Goal: Task Accomplishment & Management: Use online tool/utility

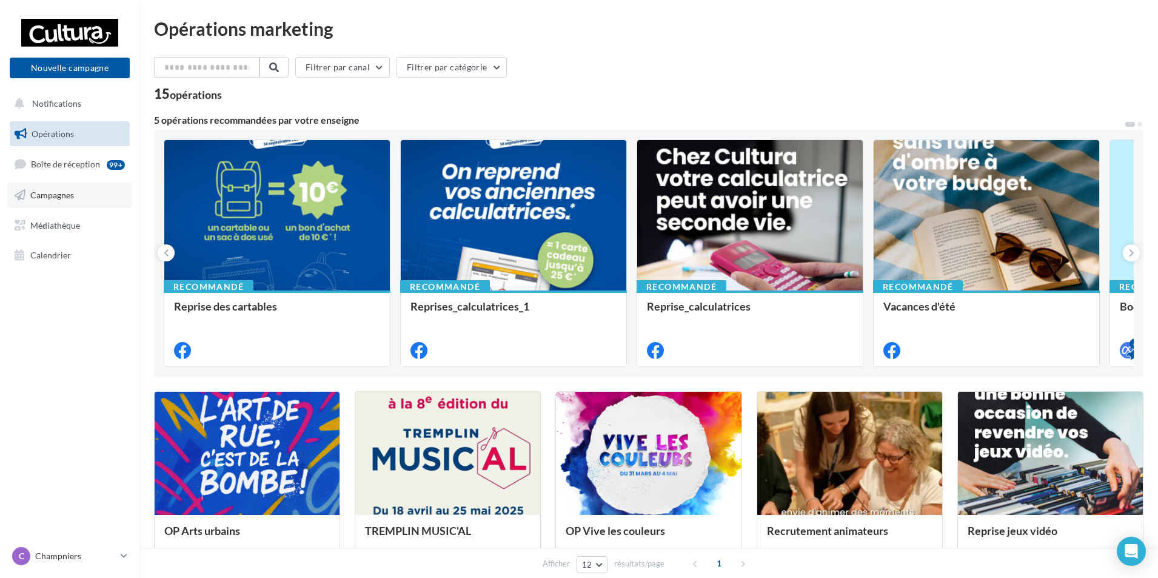
click at [41, 197] on span "Campagnes" at bounding box center [52, 195] width 44 height 10
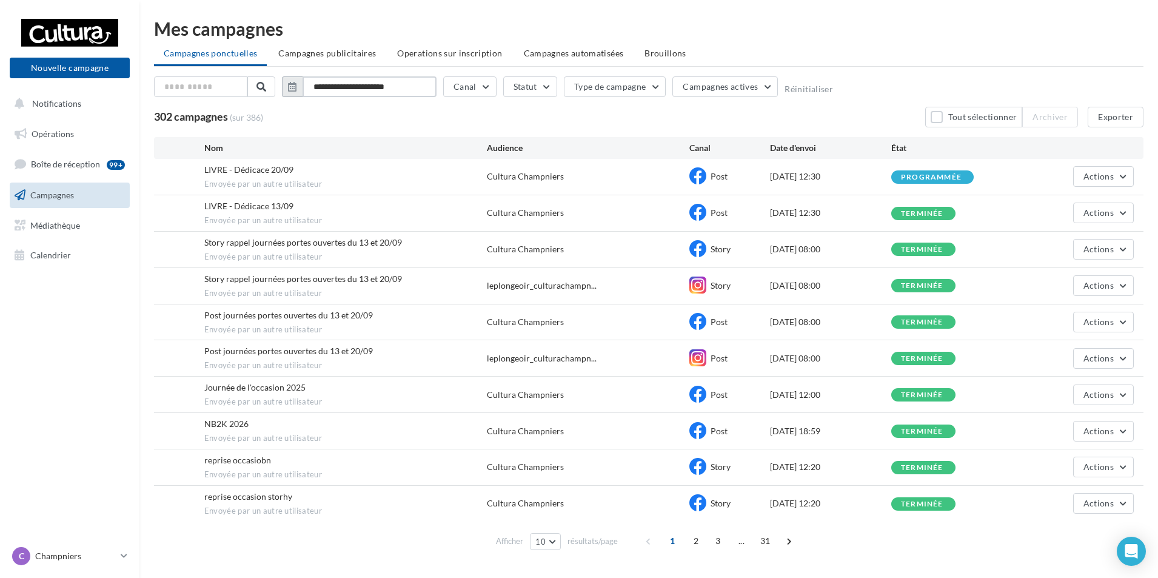
click at [336, 87] on input "**********" at bounding box center [369, 86] width 134 height 21
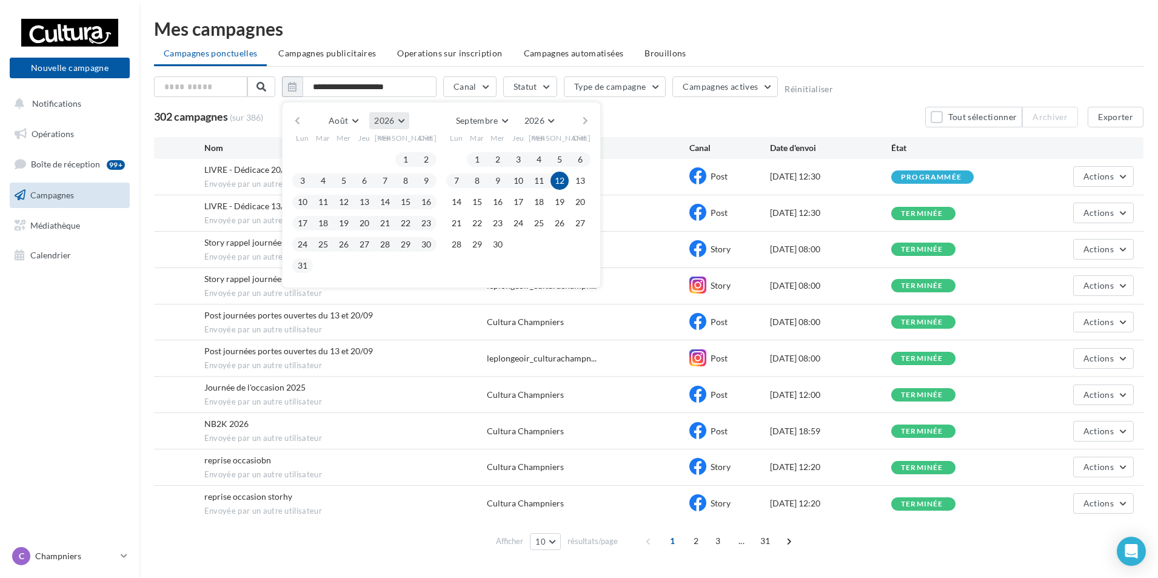
click at [403, 119] on button "2026" at bounding box center [388, 120] width 39 height 17
click at [381, 152] on button "2025" at bounding box center [366, 150] width 85 height 22
click at [381, 157] on button "1" at bounding box center [385, 159] width 18 height 18
click at [428, 244] on button "31" at bounding box center [426, 244] width 18 height 18
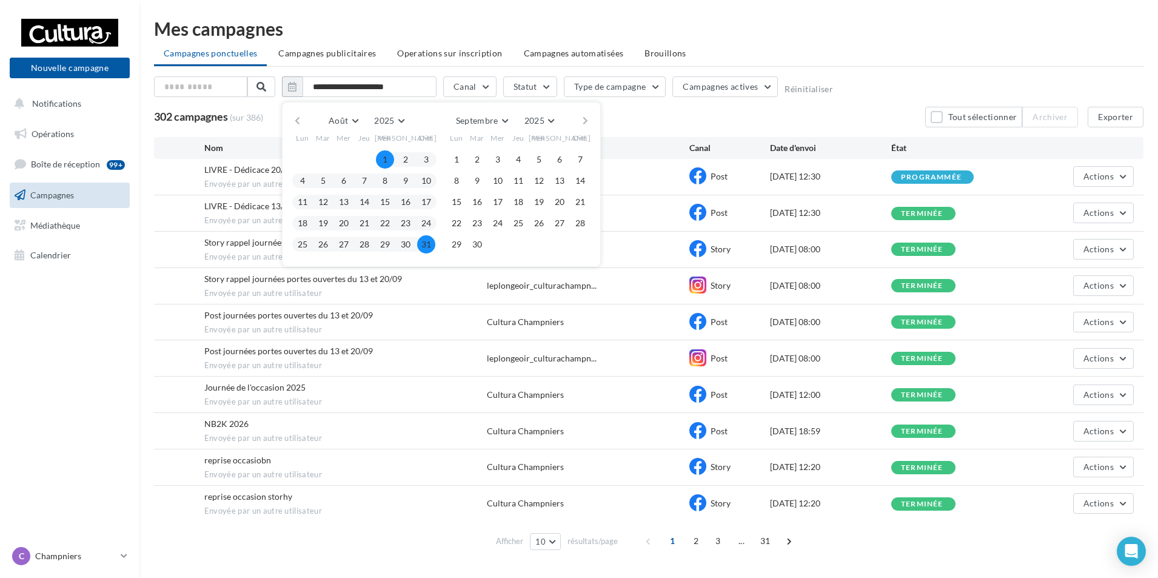
type input "**********"
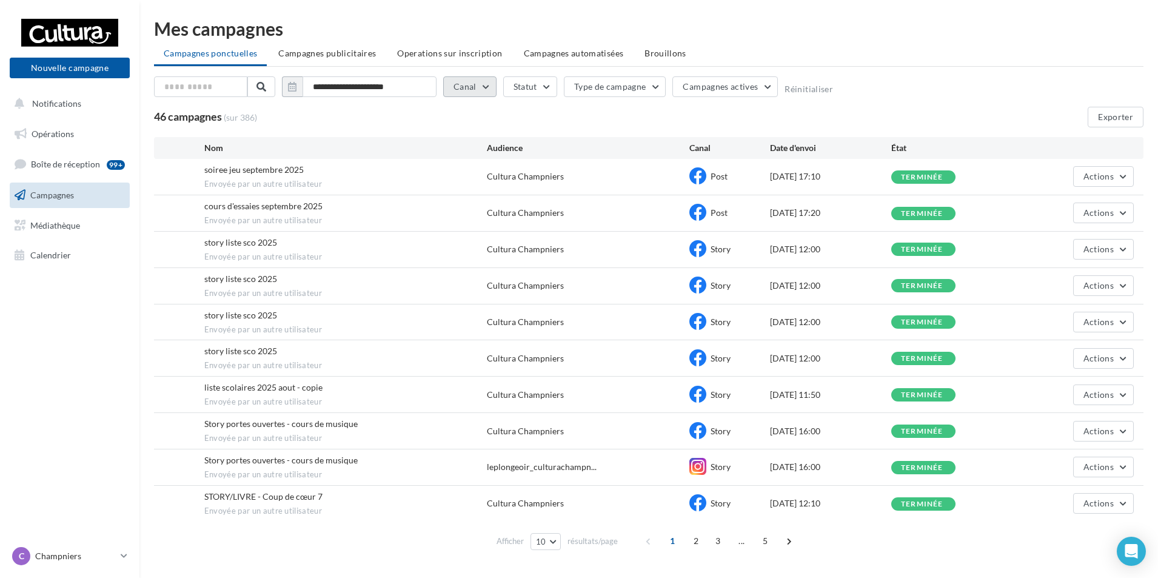
click at [485, 88] on button "Canal" at bounding box center [469, 86] width 53 height 21
click at [459, 166] on label at bounding box center [459, 170] width 12 height 12
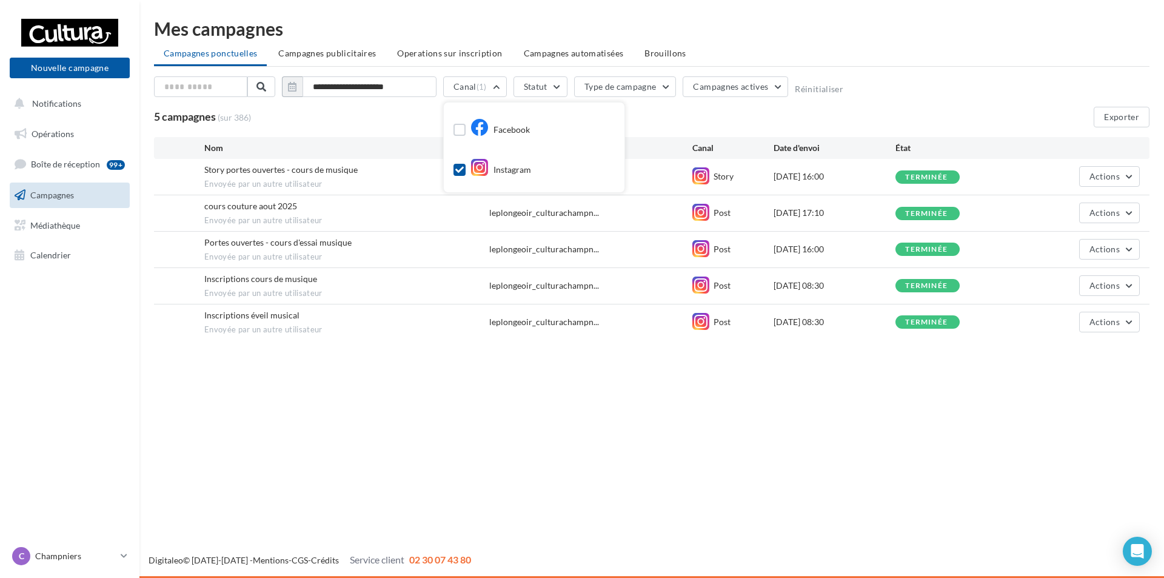
click at [662, 111] on div "5 campagnes (sur 386) Exporter" at bounding box center [651, 117] width 995 height 21
click at [490, 86] on button "Canal (1)" at bounding box center [475, 86] width 64 height 21
click at [455, 173] on icon at bounding box center [459, 169] width 8 height 8
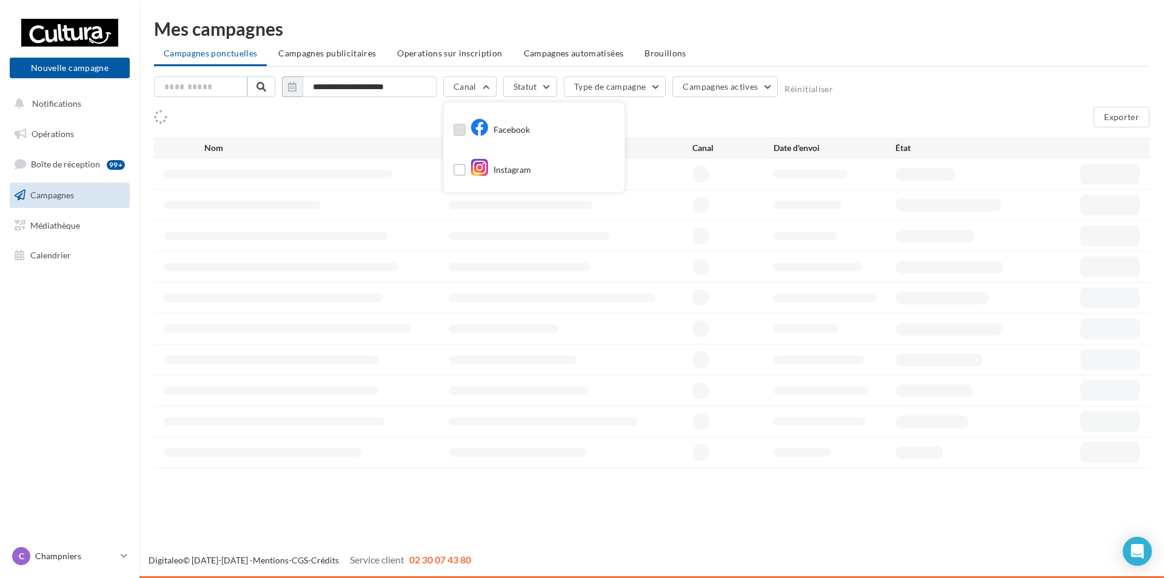
click at [459, 131] on label at bounding box center [459, 130] width 12 height 12
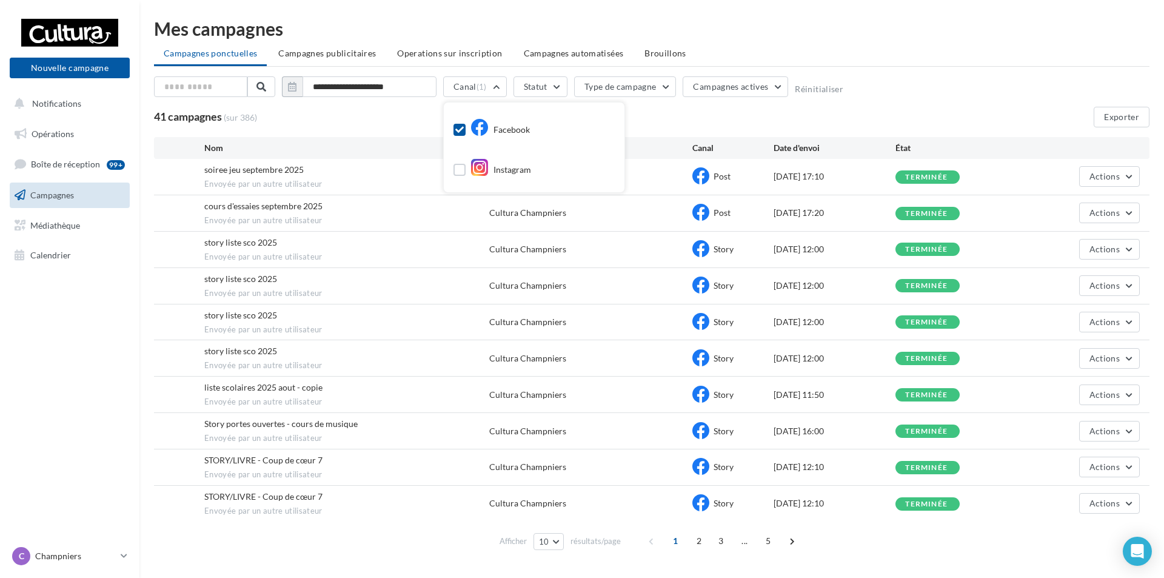
click at [696, 118] on div "41 campagnes (sur 386) Exporter" at bounding box center [651, 117] width 995 height 21
click at [786, 539] on span at bounding box center [788, 540] width 19 height 19
click at [786, 538] on span at bounding box center [787, 540] width 19 height 19
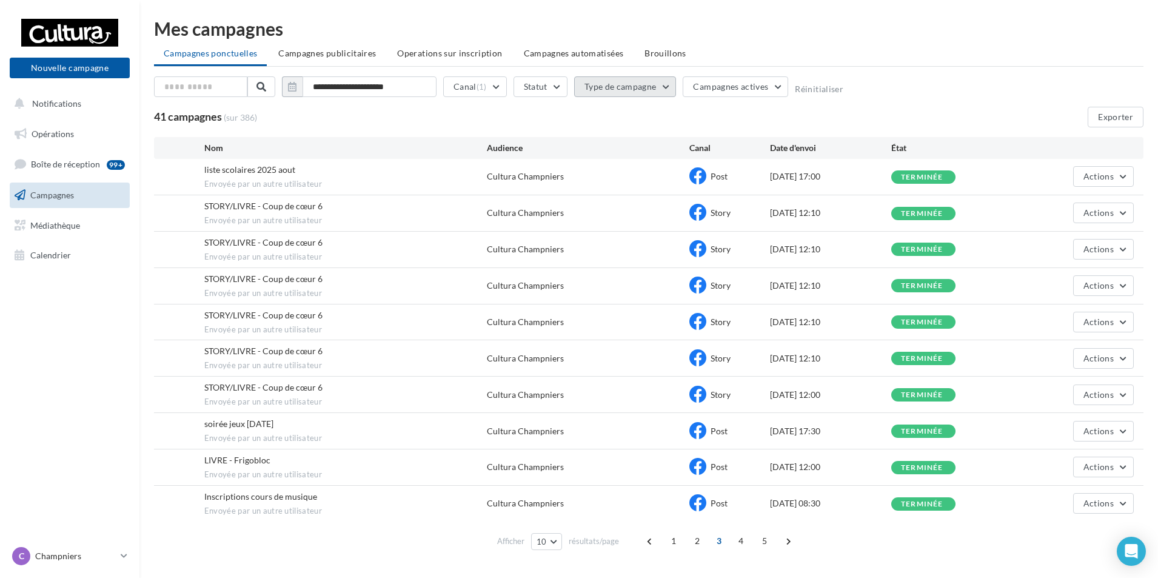
click at [637, 89] on button "Type de campagne" at bounding box center [625, 86] width 102 height 21
click at [643, 83] on button "Type de campagne" at bounding box center [625, 86] width 102 height 21
click at [556, 81] on button "Statut" at bounding box center [540, 86] width 54 height 21
click at [784, 541] on span at bounding box center [787, 540] width 19 height 19
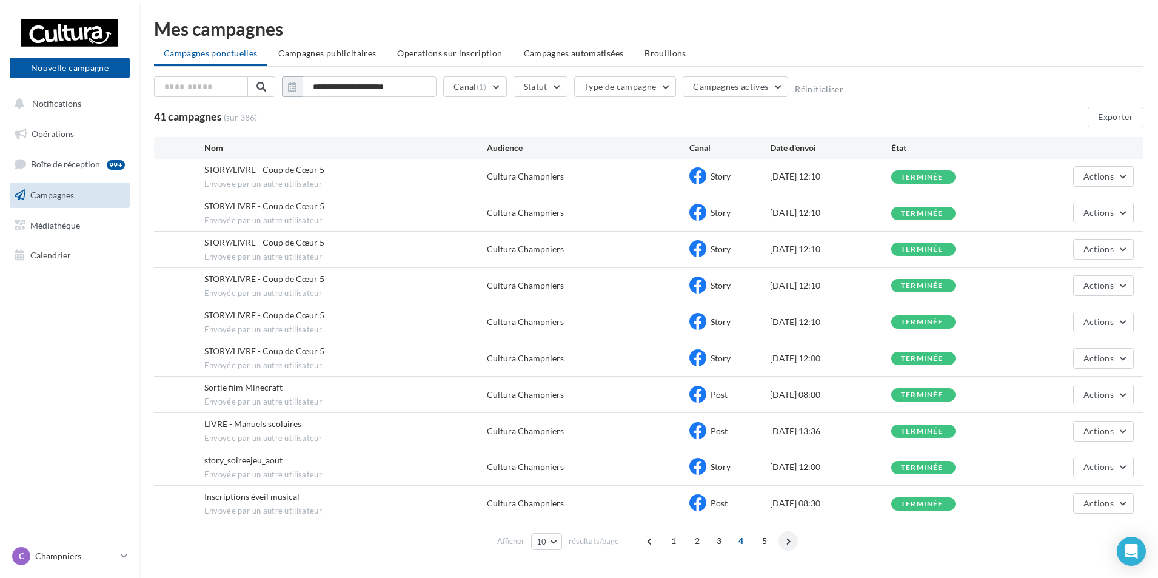
click at [784, 537] on span at bounding box center [787, 540] width 19 height 19
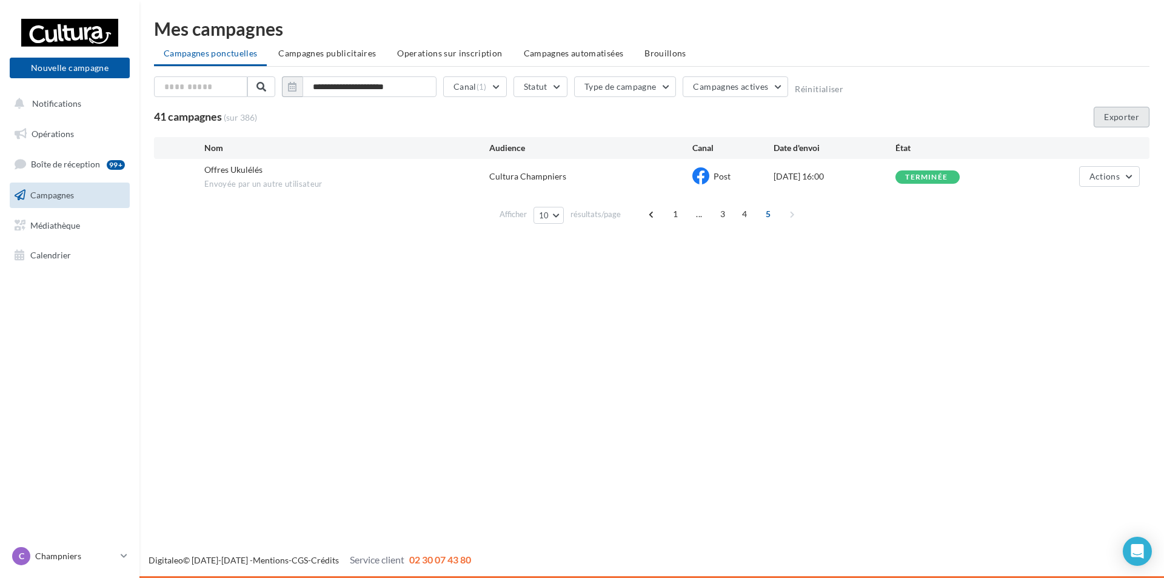
click at [1124, 116] on button "Exporter" at bounding box center [1121, 117] width 56 height 21
click at [492, 87] on button "Canal (1)" at bounding box center [475, 86] width 64 height 21
click at [461, 128] on icon at bounding box center [459, 129] width 8 height 8
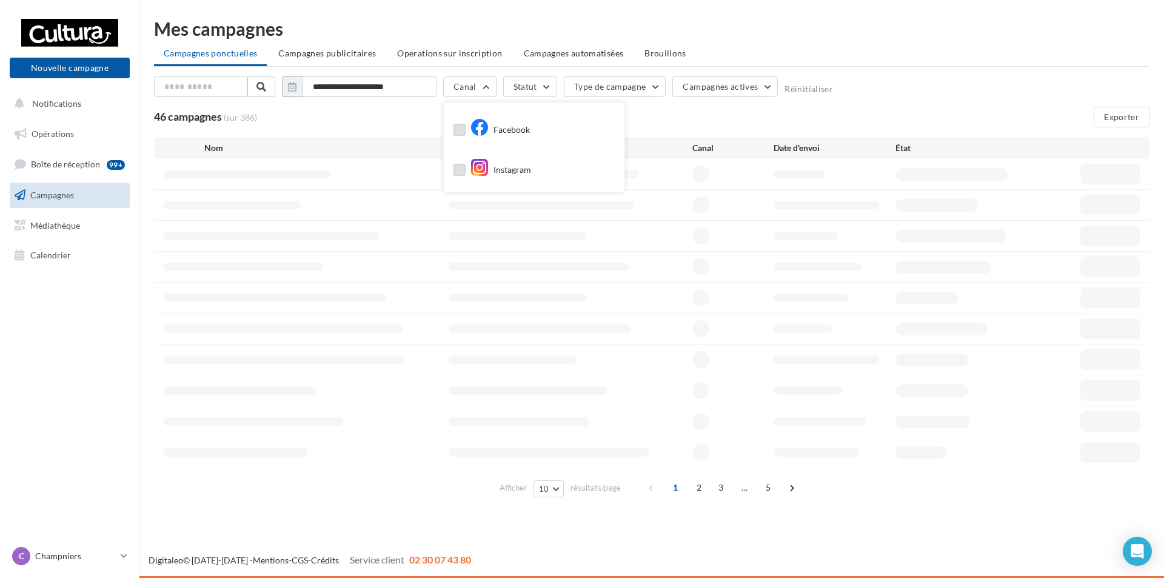
click at [462, 171] on label at bounding box center [459, 170] width 12 height 12
click at [681, 108] on div "5 campagnes (sur 386) Exporter" at bounding box center [651, 117] width 995 height 21
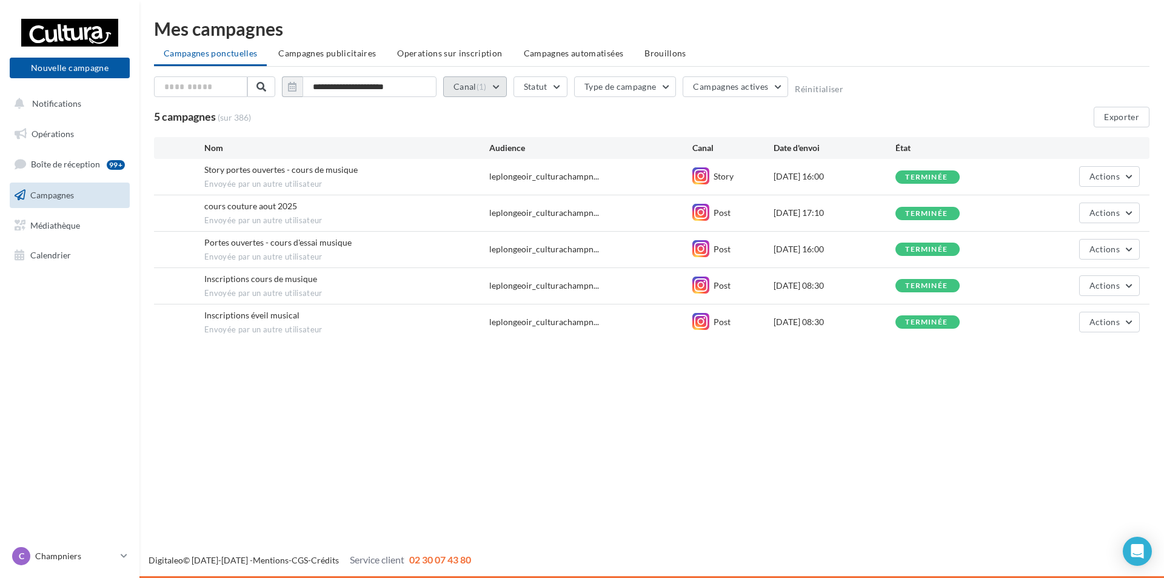
click at [490, 85] on button "Canal (1)" at bounding box center [475, 86] width 64 height 21
click at [1115, 114] on button "Exporter" at bounding box center [1121, 117] width 56 height 21
click at [124, 553] on icon at bounding box center [124, 555] width 7 height 10
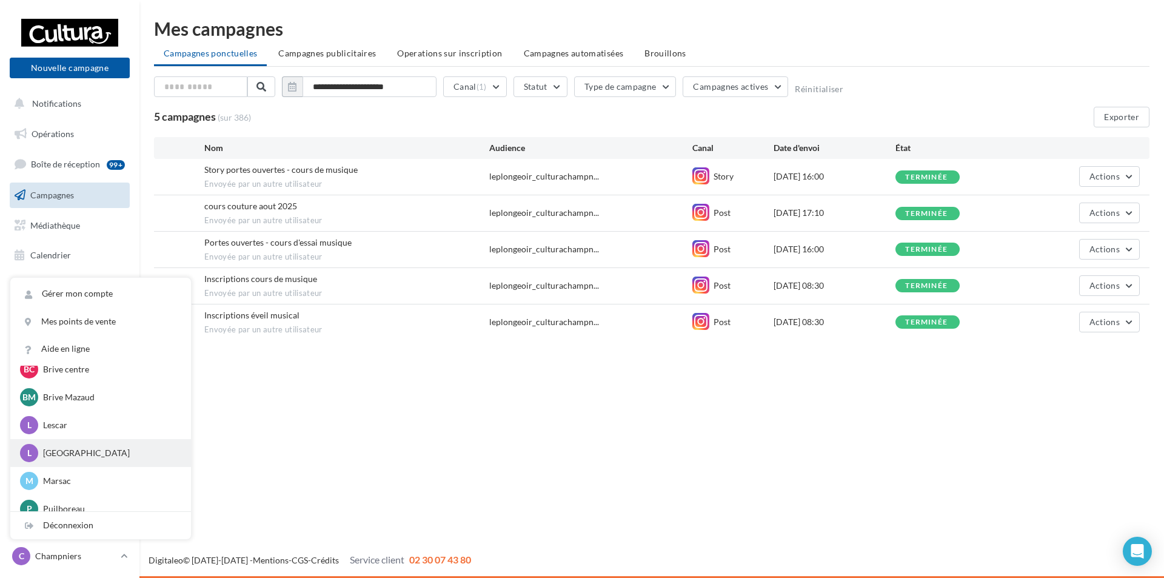
scroll to position [195, 0]
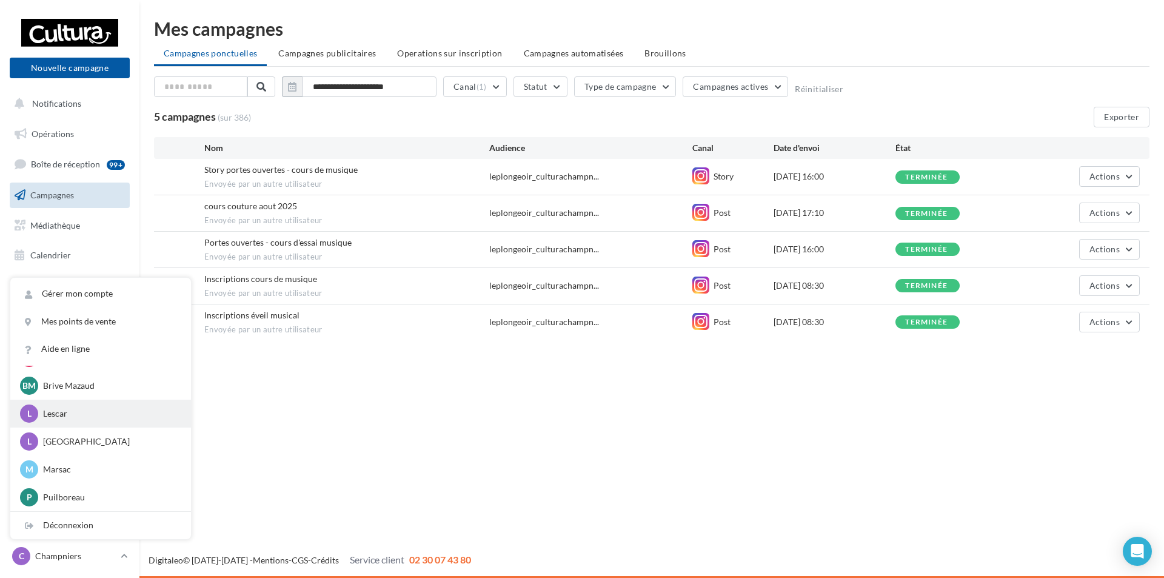
click at [81, 413] on p "Lescar" at bounding box center [109, 413] width 133 height 12
